Goal: Transaction & Acquisition: Purchase product/service

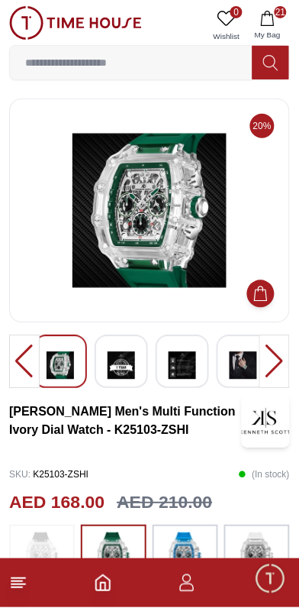
click at [171, 218] on img at bounding box center [149, 211] width 255 height 199
click at [167, 225] on img at bounding box center [149, 211] width 255 height 199
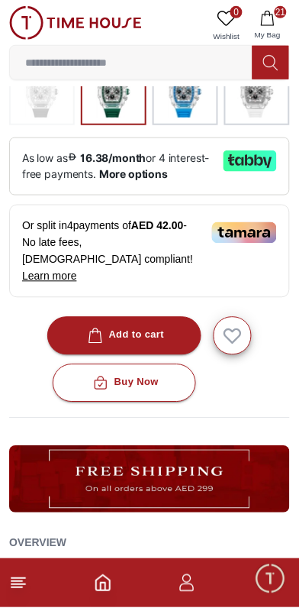
scroll to position [471, 0]
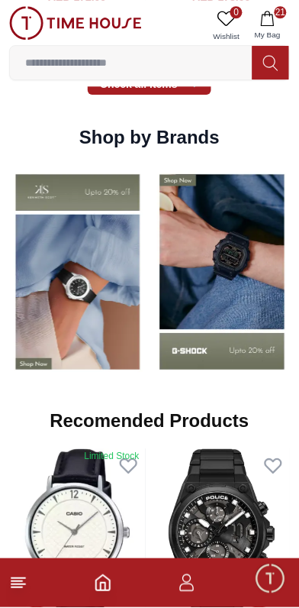
scroll to position [1317, 0]
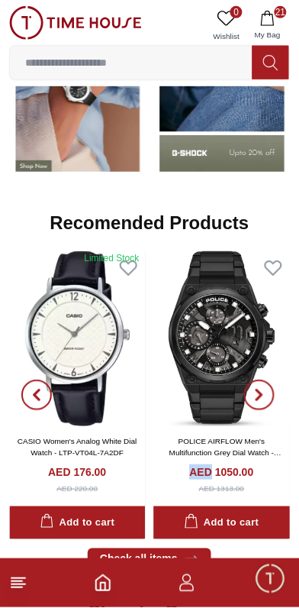
click at [222, 353] on img at bounding box center [222, 339] width 137 height 176
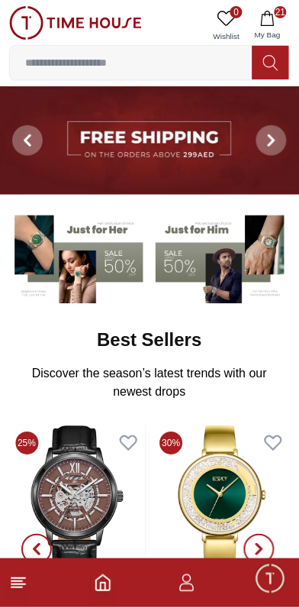
click at [147, 62] on input at bounding box center [131, 62] width 243 height 31
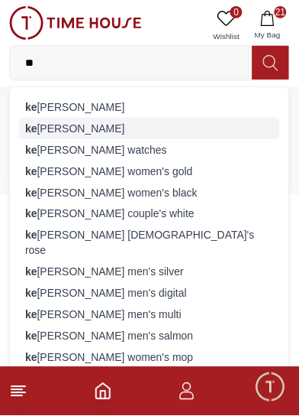
type input "**"
click at [131, 135] on div "ke [PERSON_NAME]" at bounding box center [149, 128] width 261 height 21
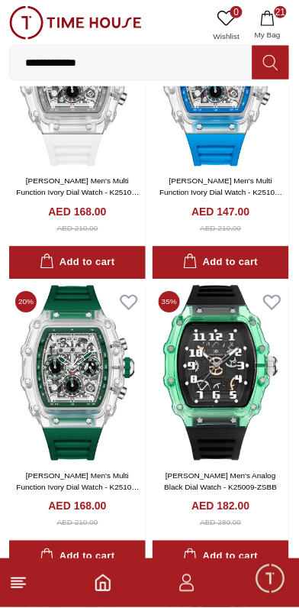
scroll to position [3407, 0]
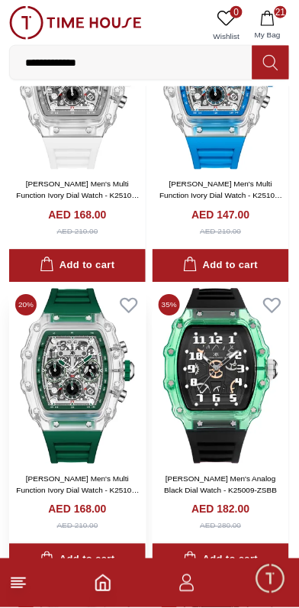
click at [95, 393] on img at bounding box center [77, 377] width 137 height 176
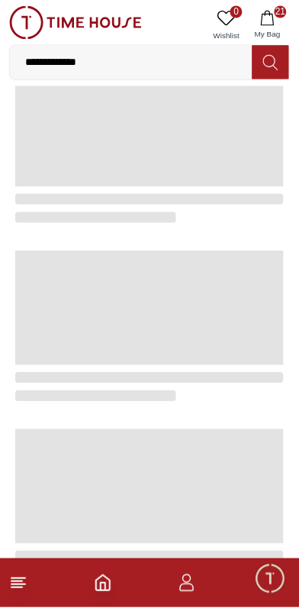
scroll to position [2568, 0]
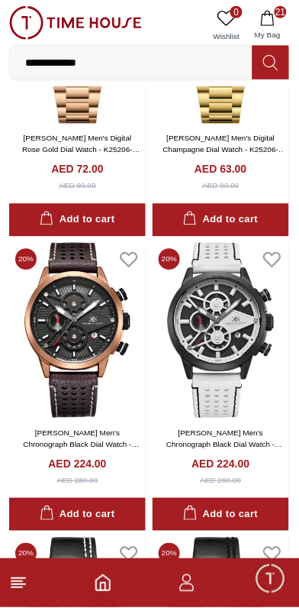
click at [125, 66] on input "**********" at bounding box center [131, 62] width 243 height 31
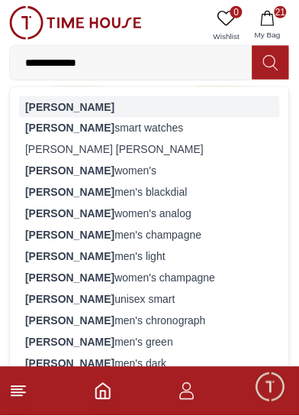
click at [53, 110] on strong "[PERSON_NAME]" at bounding box center [69, 107] width 89 height 12
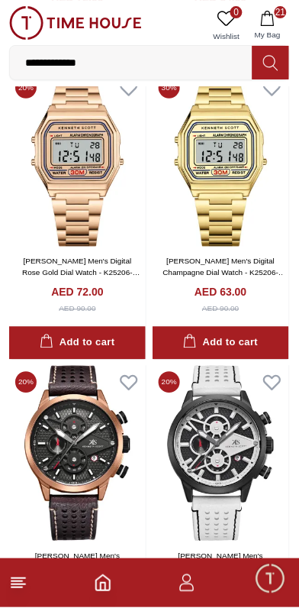
scroll to position [2711, 0]
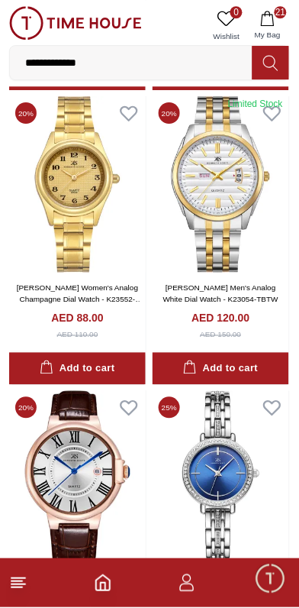
scroll to position [5667, 0]
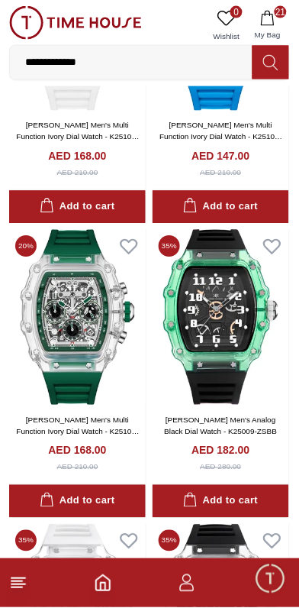
scroll to position [3467, 0]
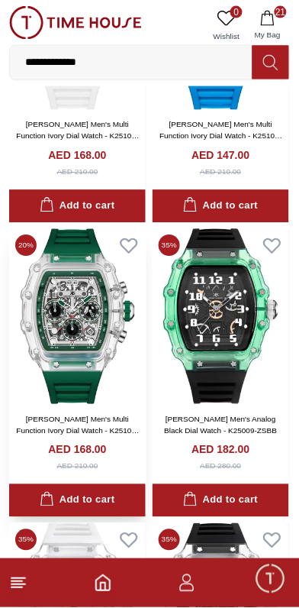
click at [92, 339] on img at bounding box center [77, 317] width 137 height 176
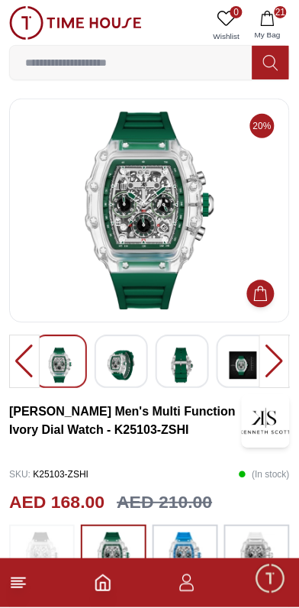
click at [165, 248] on img at bounding box center [149, 211] width 255 height 199
click at [159, 245] on img at bounding box center [149, 211] width 255 height 199
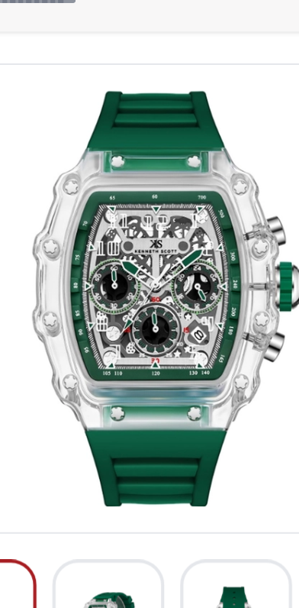
scroll to position [4, 0]
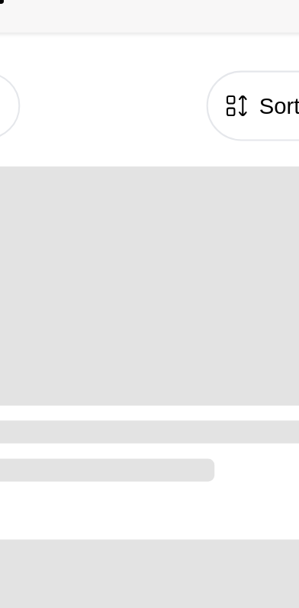
scroll to position [2568, 0]
